Goal: Task Accomplishment & Management: Manage account settings

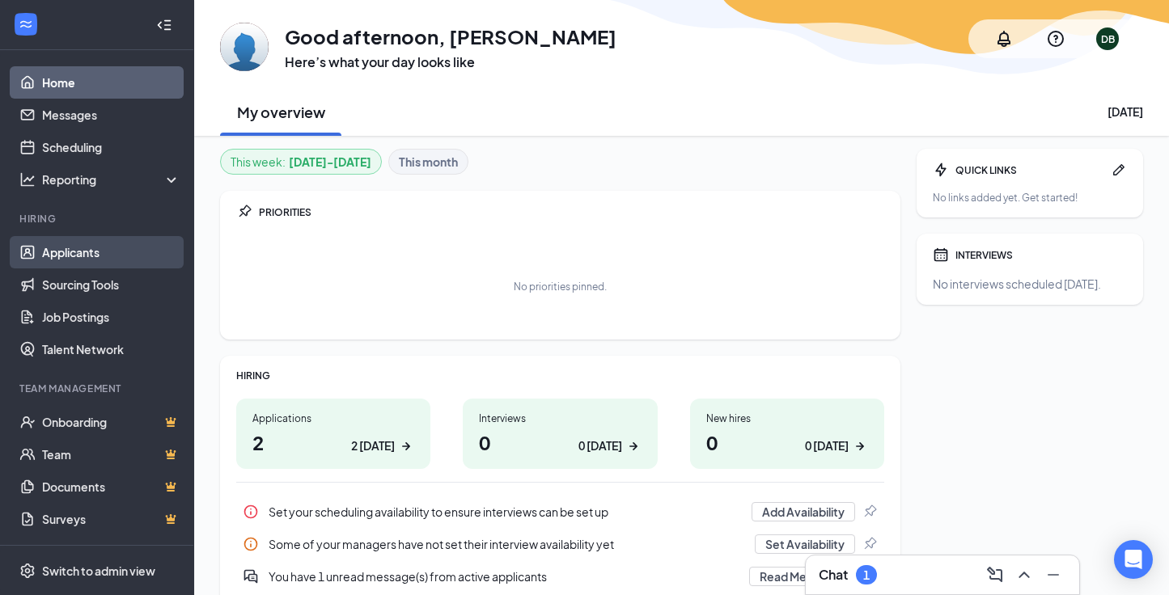
click at [100, 247] on link "Applicants" at bounding box center [111, 252] width 138 height 32
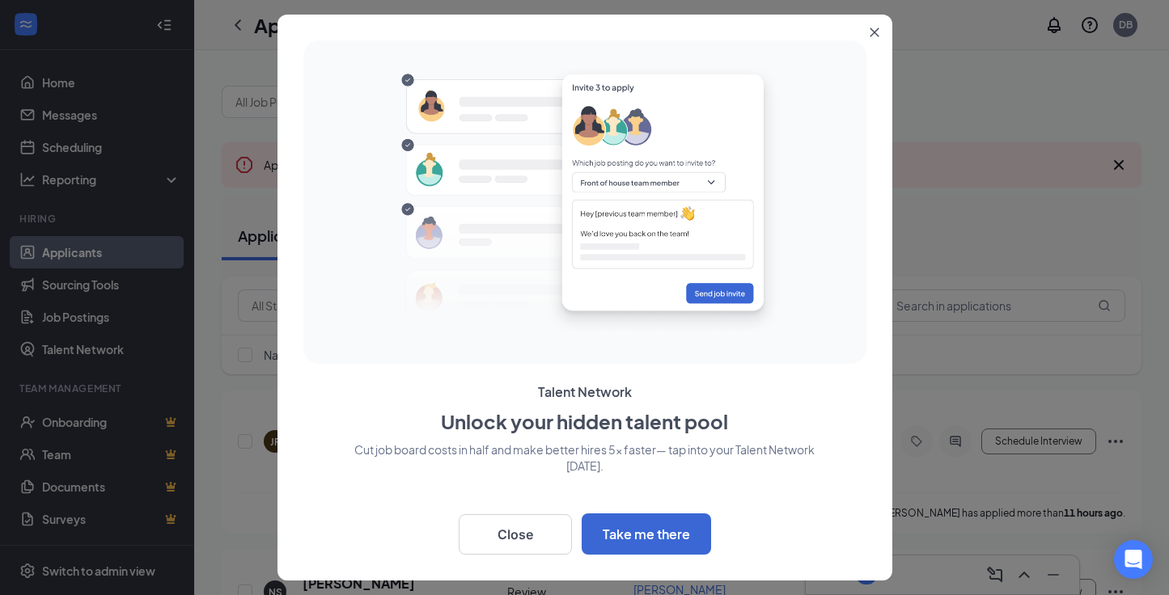
click at [878, 28] on icon "Close" at bounding box center [874, 32] width 9 height 9
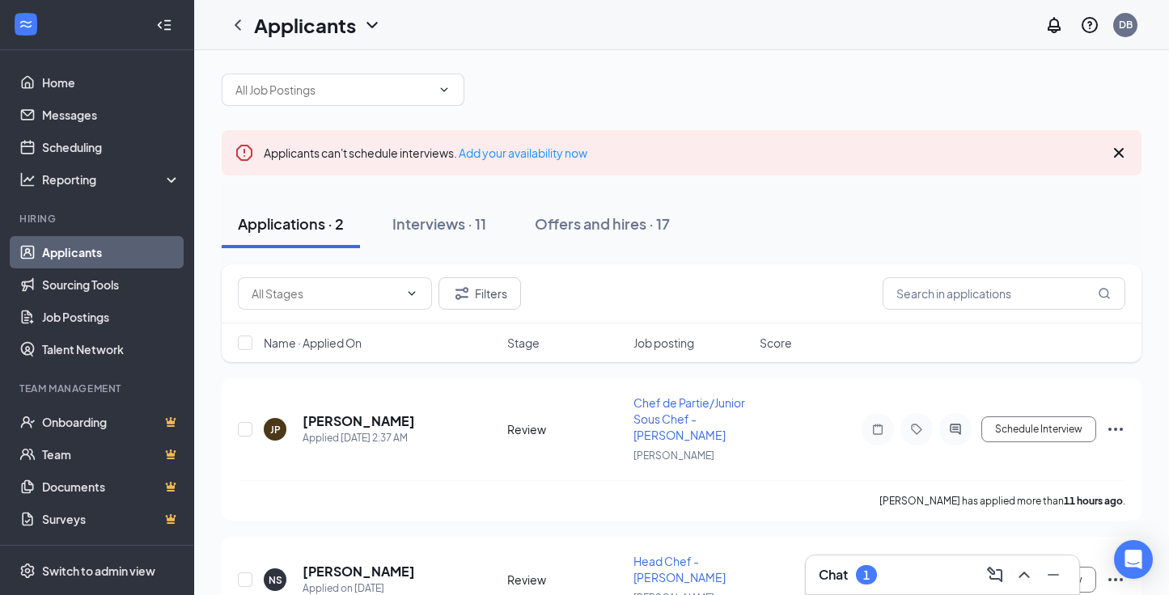
scroll to position [3, 0]
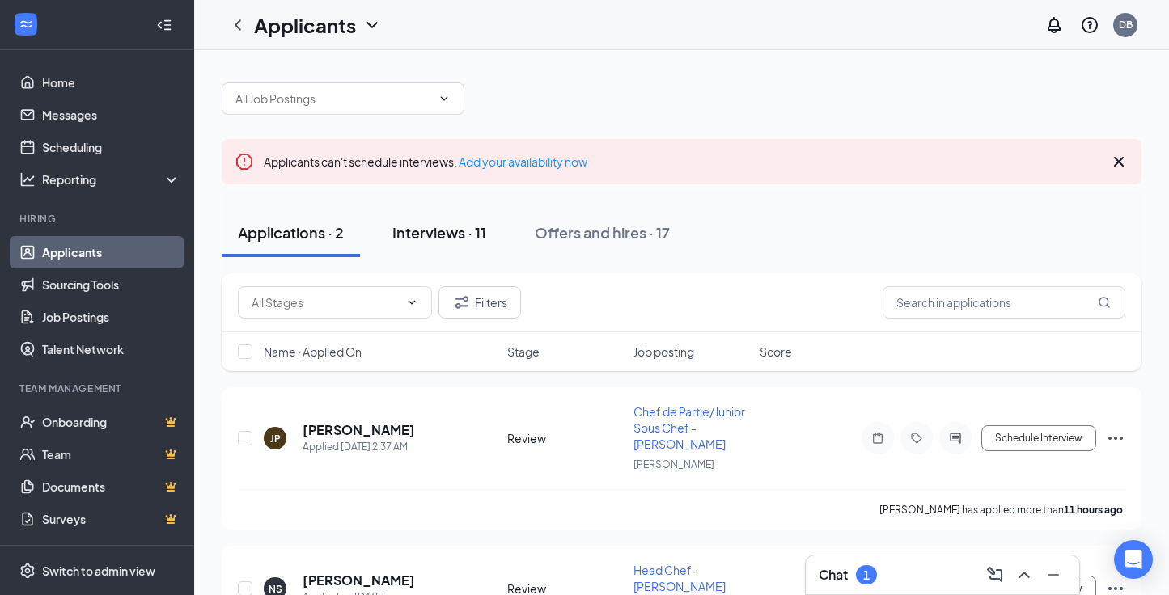
click at [444, 232] on div "Interviews · 11" at bounding box center [439, 232] width 94 height 20
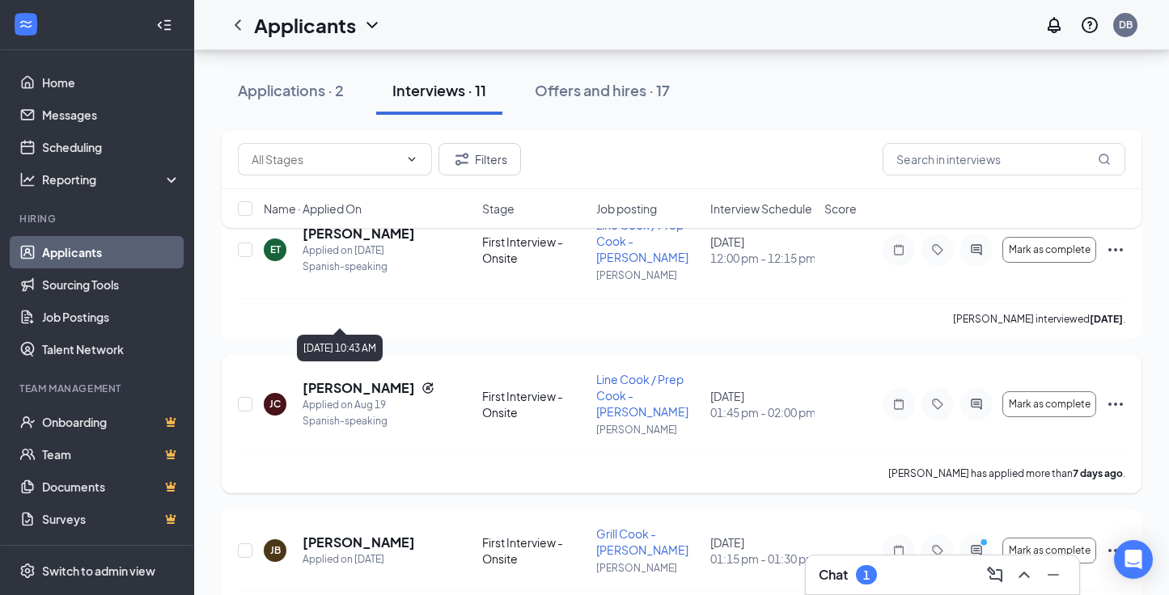
scroll to position [963, 0]
click at [372, 380] on h5 "[PERSON_NAME]" at bounding box center [359, 389] width 112 height 18
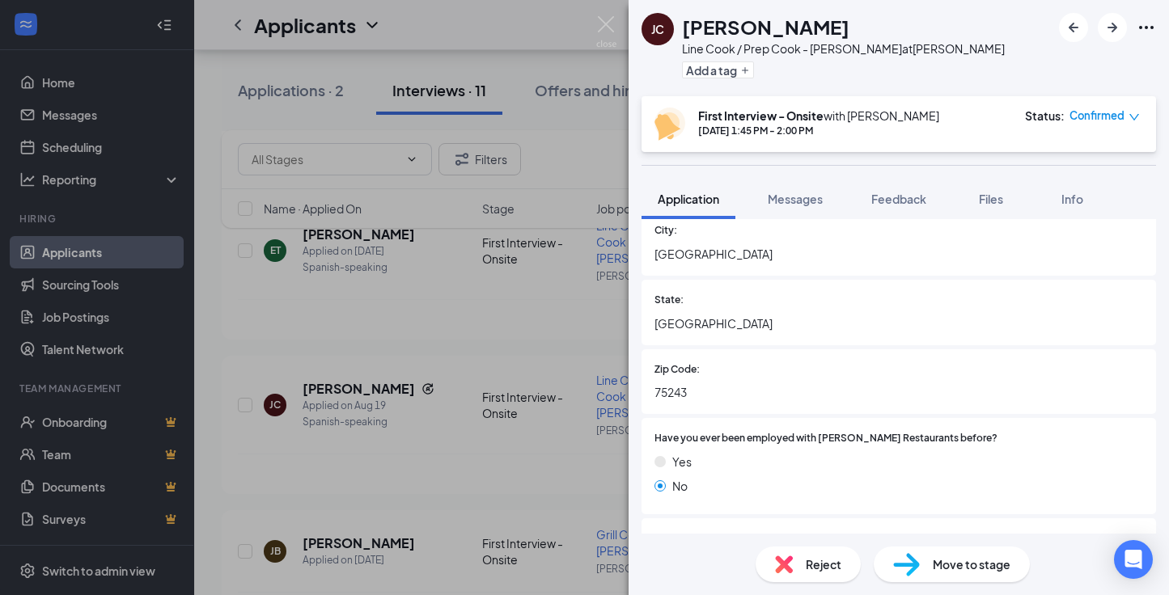
scroll to position [400, 0]
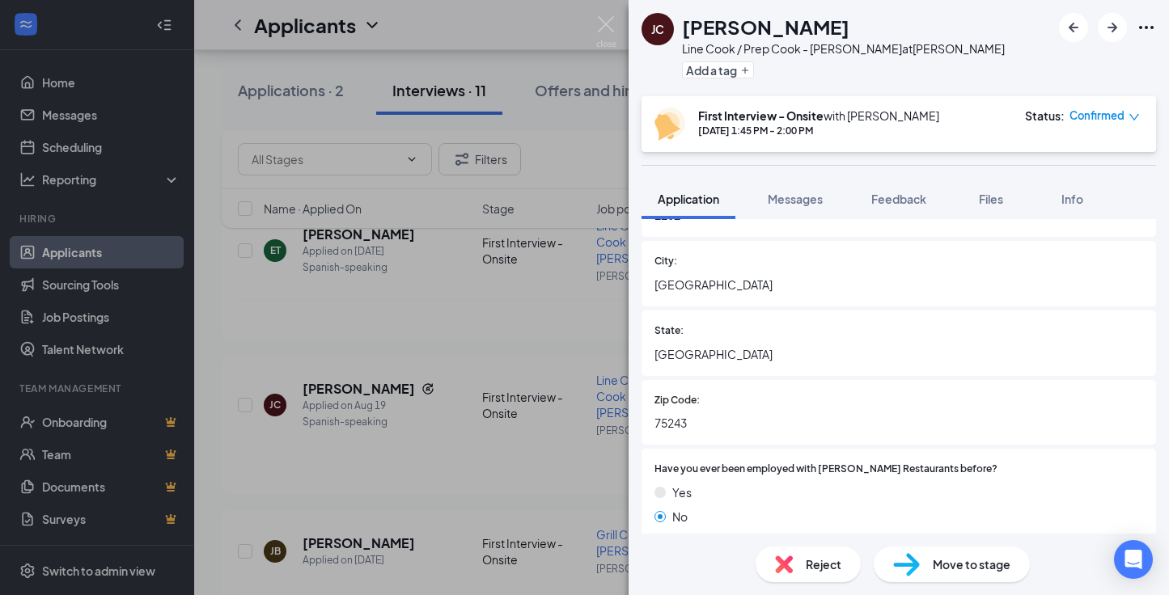
click at [548, 378] on div "[PERSON_NAME] Line Cook / Prep Cook - [PERSON_NAME] at [PERSON_NAME] Add a tag …" at bounding box center [584, 297] width 1169 height 595
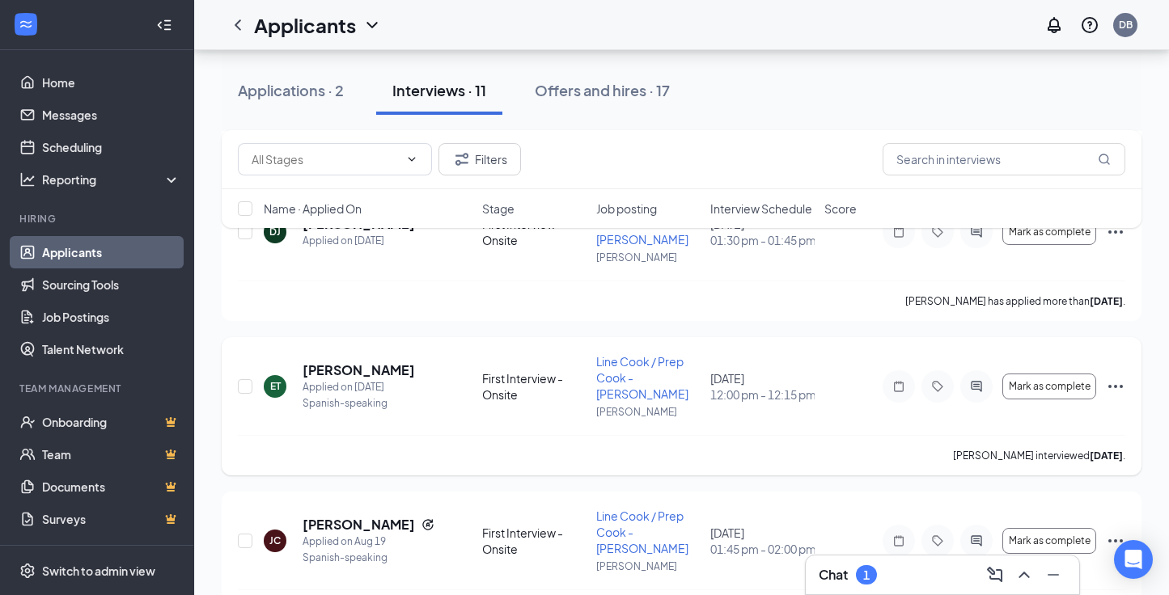
scroll to position [869, 0]
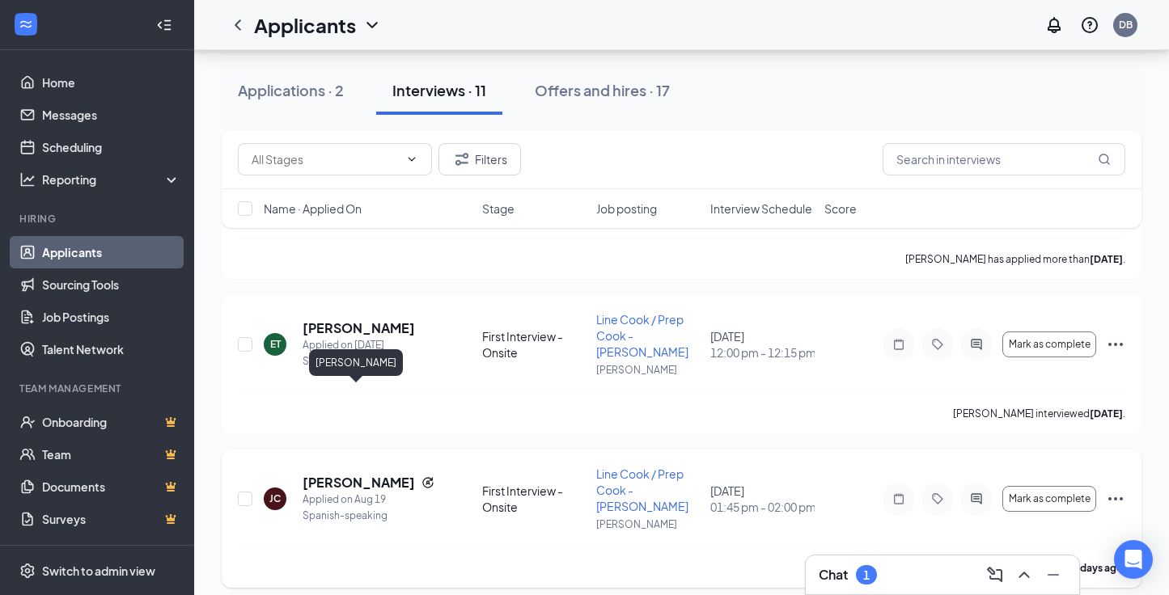
click at [388, 474] on h5 "[PERSON_NAME]" at bounding box center [359, 483] width 112 height 18
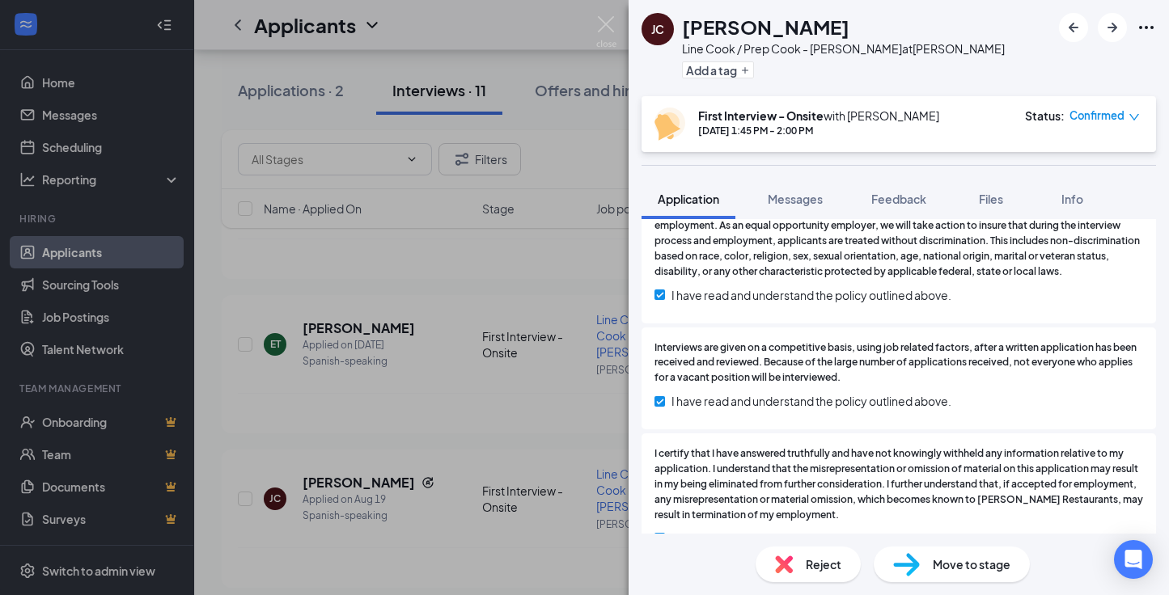
scroll to position [4080, 0]
